Goal: Information Seeking & Learning: Learn about a topic

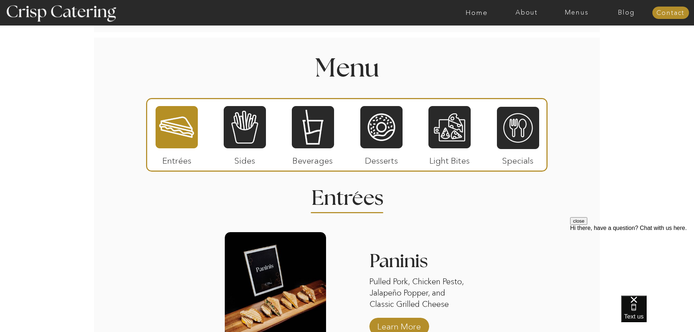
scroll to position [838, 0]
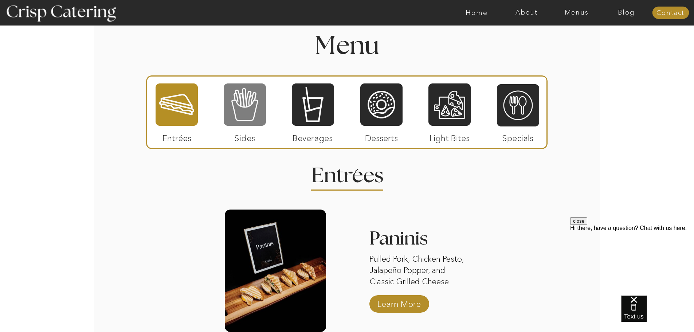
click at [253, 104] on div at bounding box center [245, 105] width 42 height 44
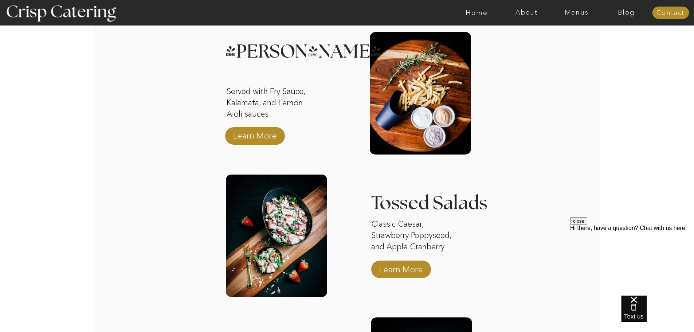
scroll to position [991, 0]
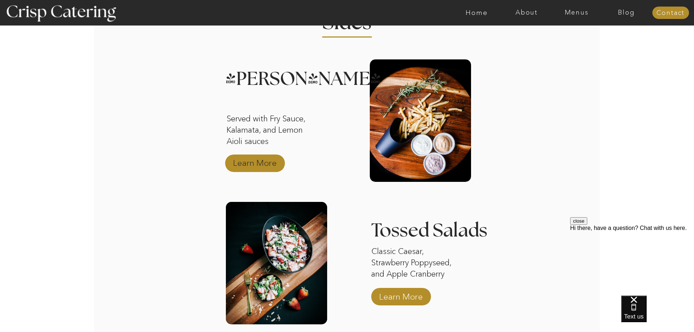
click at [261, 163] on p "Learn More" at bounding box center [255, 161] width 48 height 21
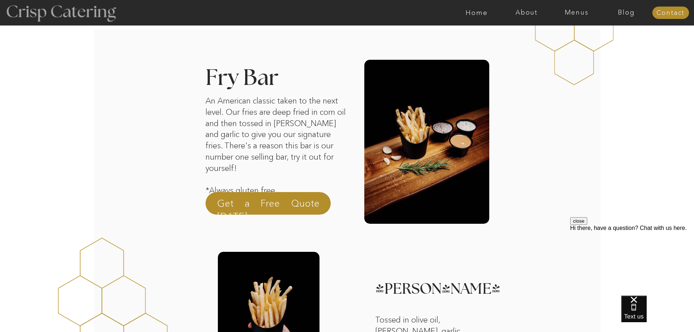
click at [106, 16] on div at bounding box center [61, 12] width 134 height 69
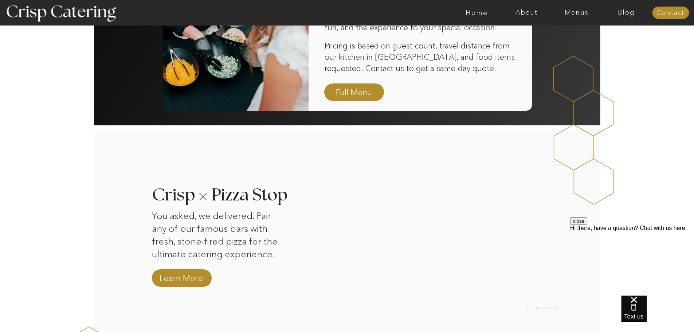
scroll to position [583, 0]
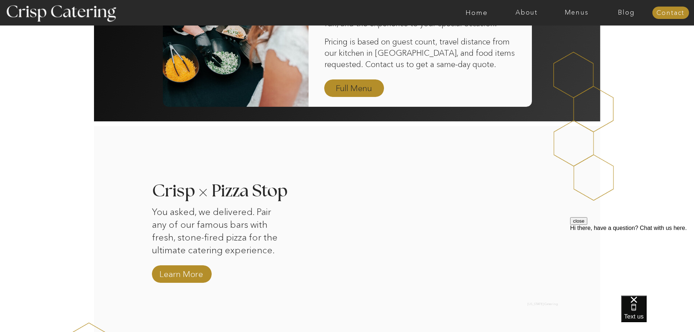
click at [366, 90] on nav "Full Menu" at bounding box center [354, 88] width 42 height 13
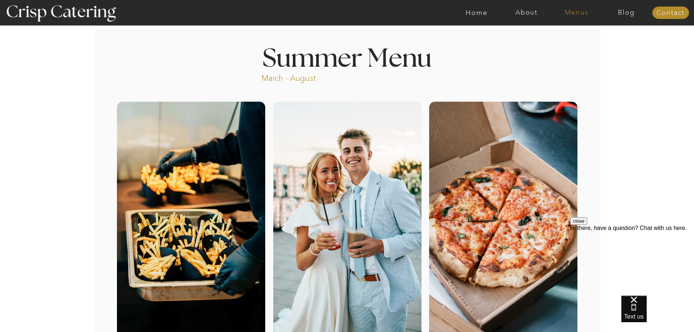
click at [580, 13] on nav "Menus" at bounding box center [577, 12] width 50 height 7
click at [576, 44] on nav "Winter (Sep-Feb)" at bounding box center [576, 42] width 60 height 7
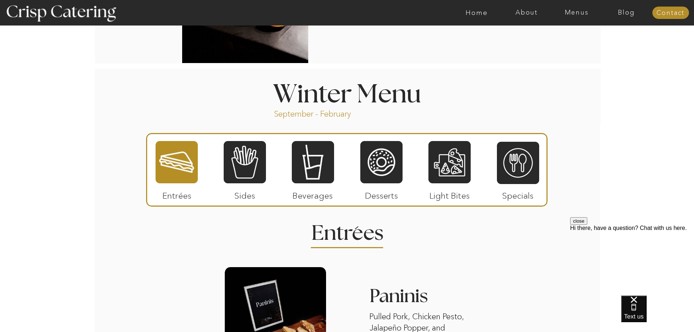
scroll to position [765, 0]
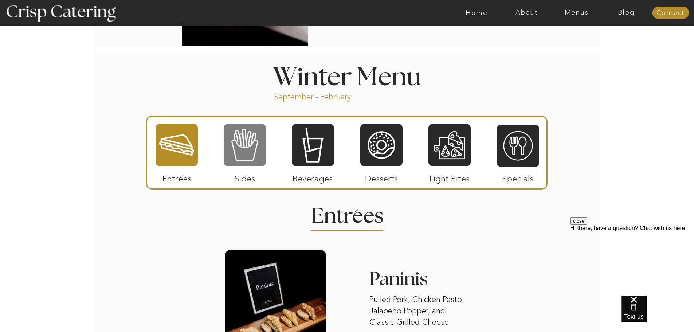
click at [240, 159] on div at bounding box center [245, 145] width 42 height 44
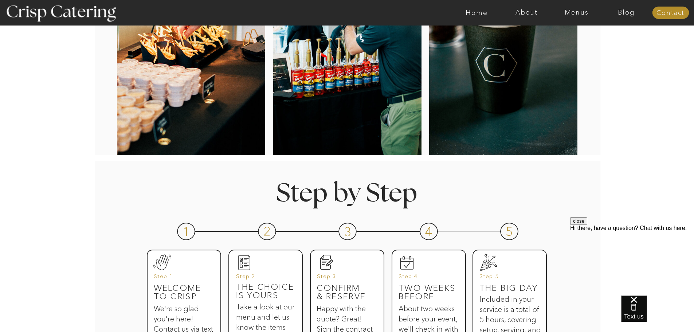
scroll to position [0, 0]
